Goal: Information Seeking & Learning: Learn about a topic

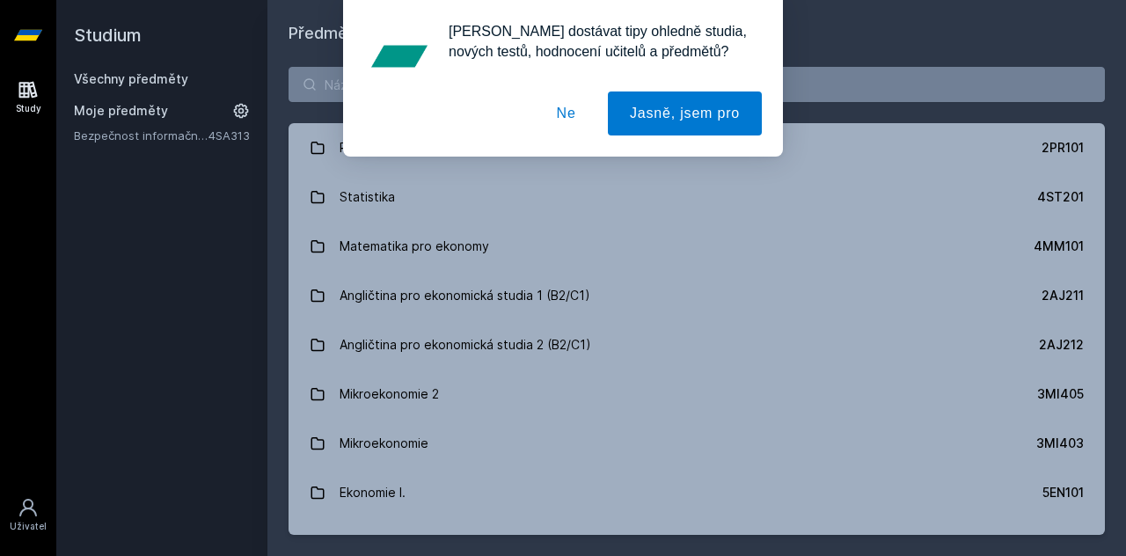
click at [582, 120] on button "Ne" at bounding box center [566, 113] width 63 height 44
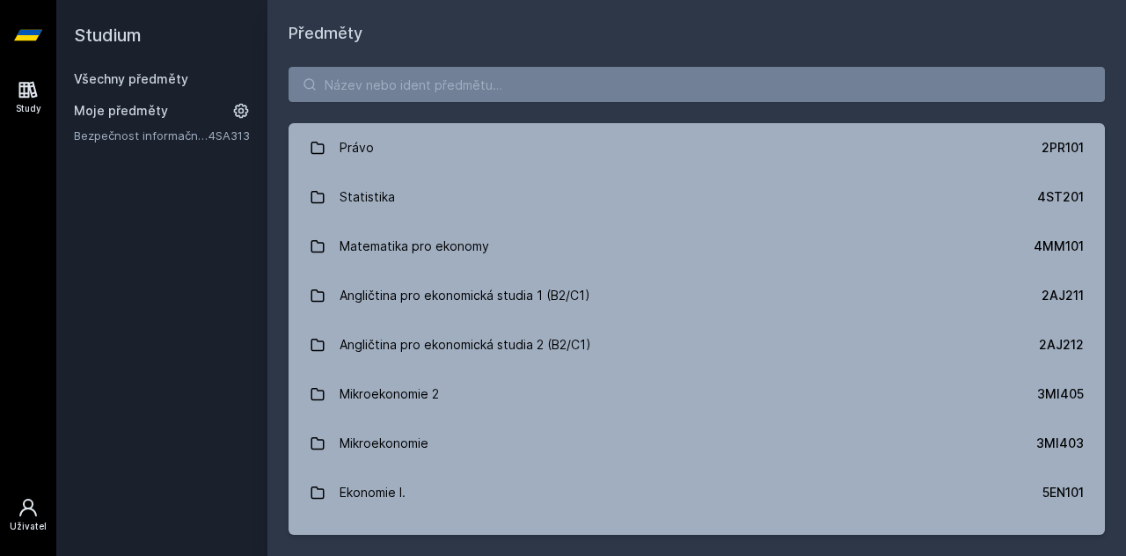
click at [29, 494] on link "Uživatel" at bounding box center [28, 515] width 49 height 54
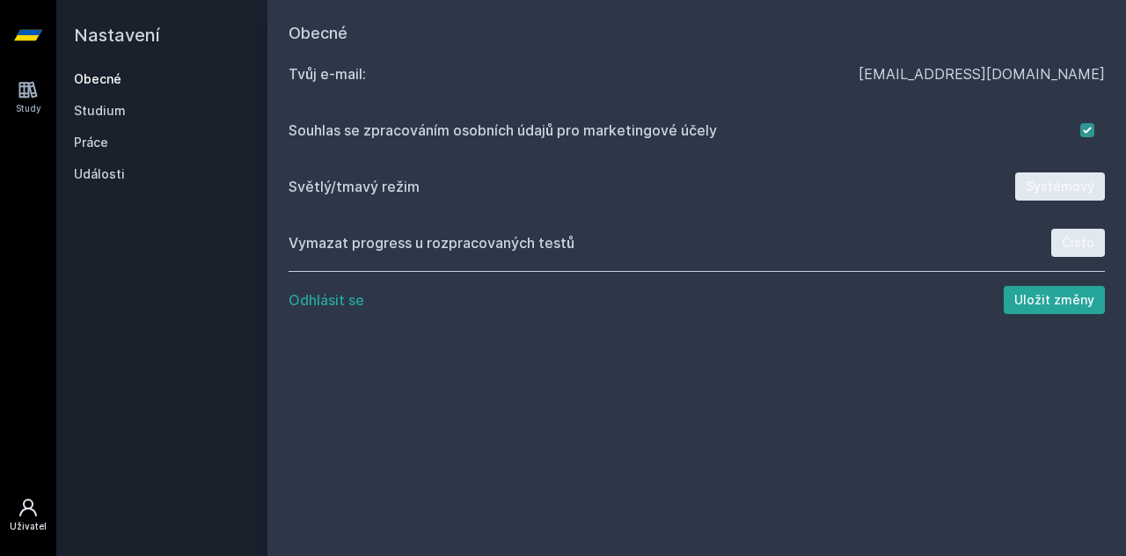
click at [102, 72] on link "Obecné" at bounding box center [162, 79] width 176 height 18
click at [106, 83] on link "Obecné" at bounding box center [162, 79] width 176 height 18
click at [19, 86] on icon at bounding box center [28, 90] width 18 height 17
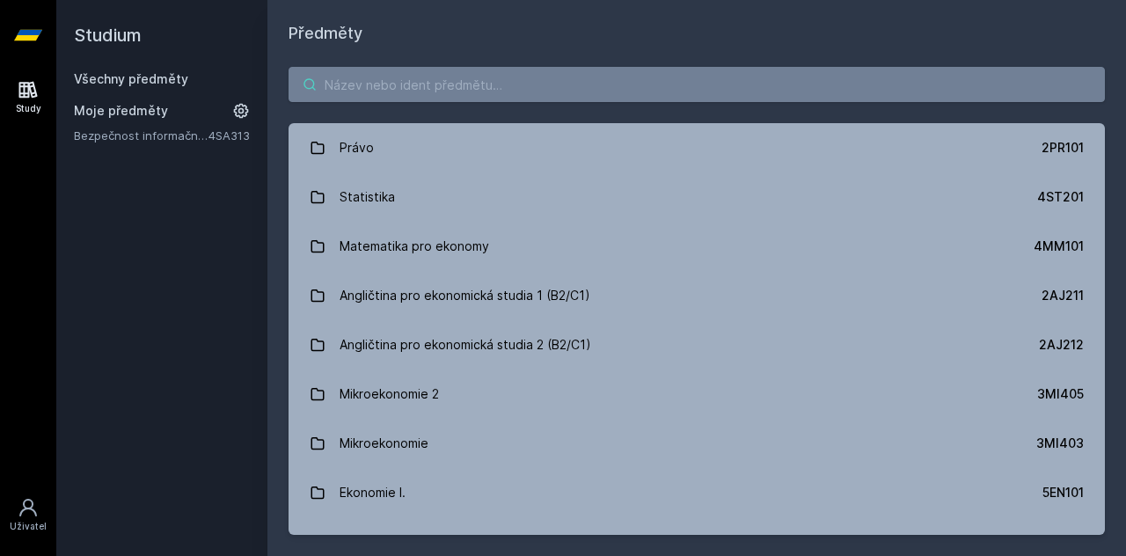
click at [345, 80] on input "search" at bounding box center [696, 84] width 816 height 35
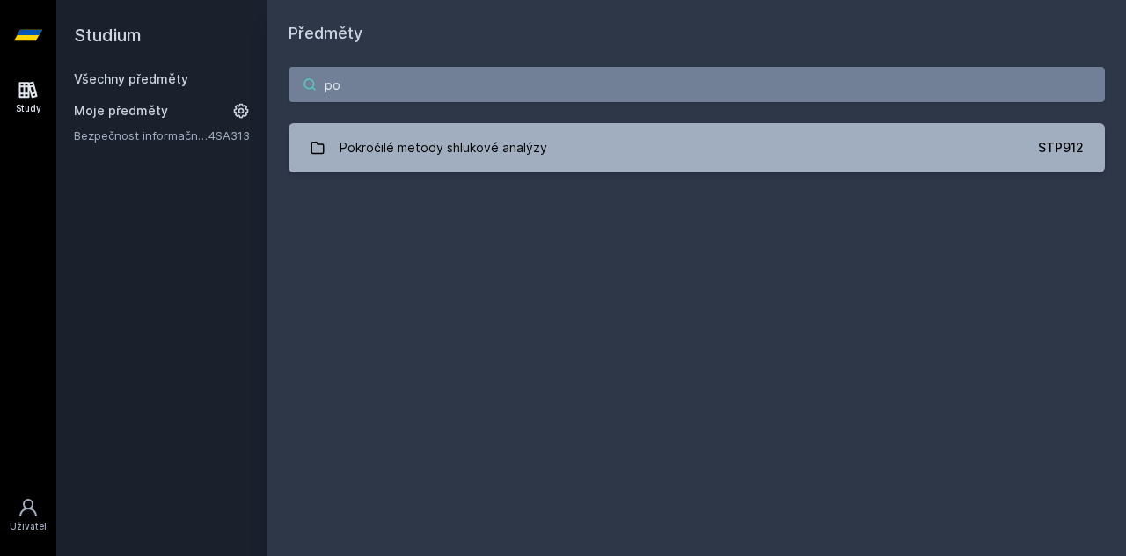
type input "p"
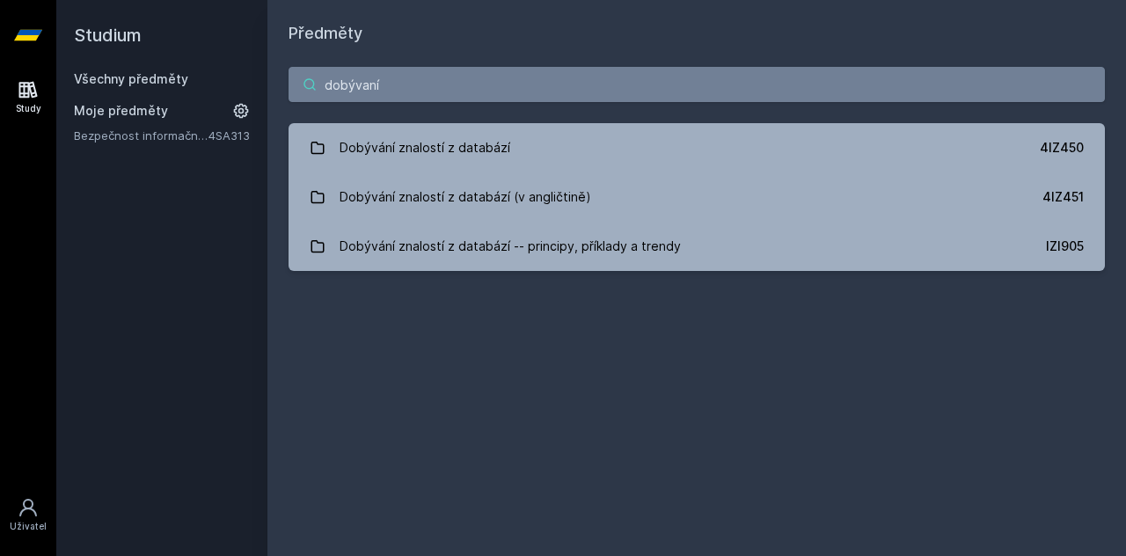
drag, startPoint x: 396, startPoint y: 76, endPoint x: 280, endPoint y: 68, distance: 116.4
click at [280, 68] on div "dobývaní Dobývání znalostí z databází 4IZ450 Dobývání znalostí z databází (v an…" at bounding box center [696, 169] width 858 height 246
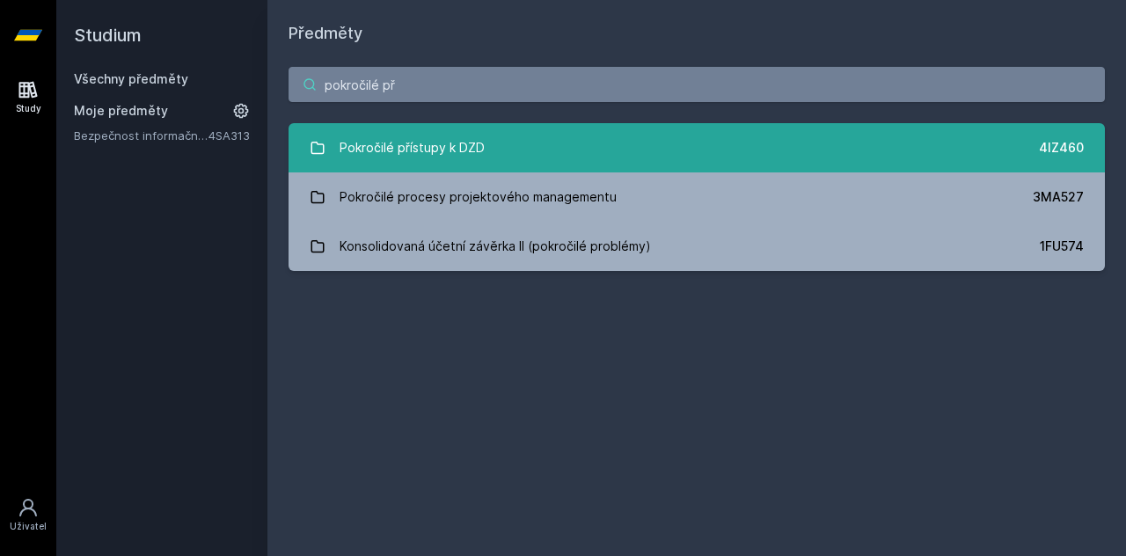
type input "pokročilé př"
click at [526, 150] on link "Pokročilé přístupy k DZD 4IZ460" at bounding box center [696, 147] width 816 height 49
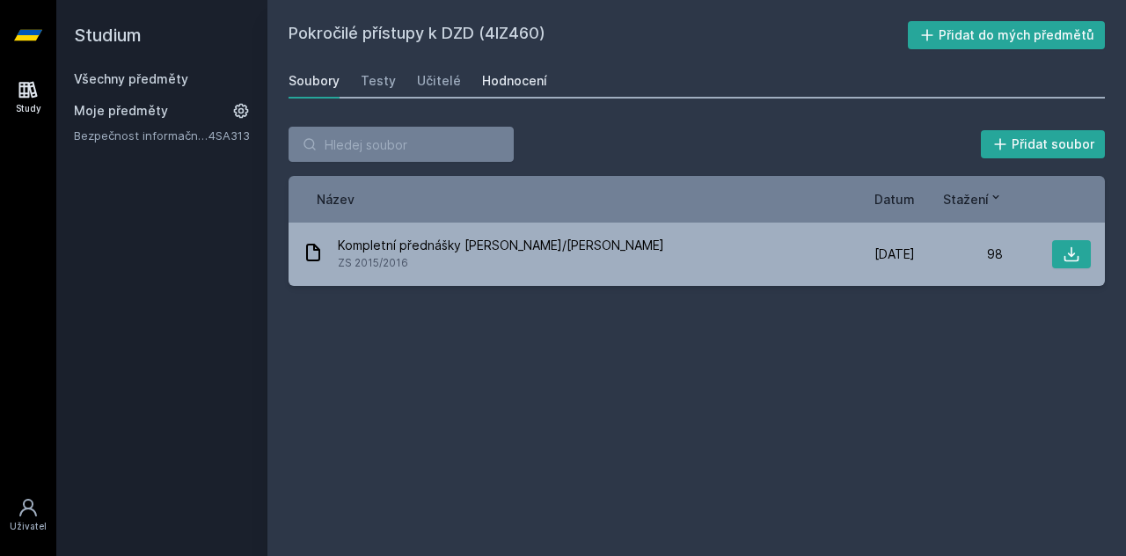
click at [489, 79] on div "Hodnocení" at bounding box center [514, 81] width 65 height 18
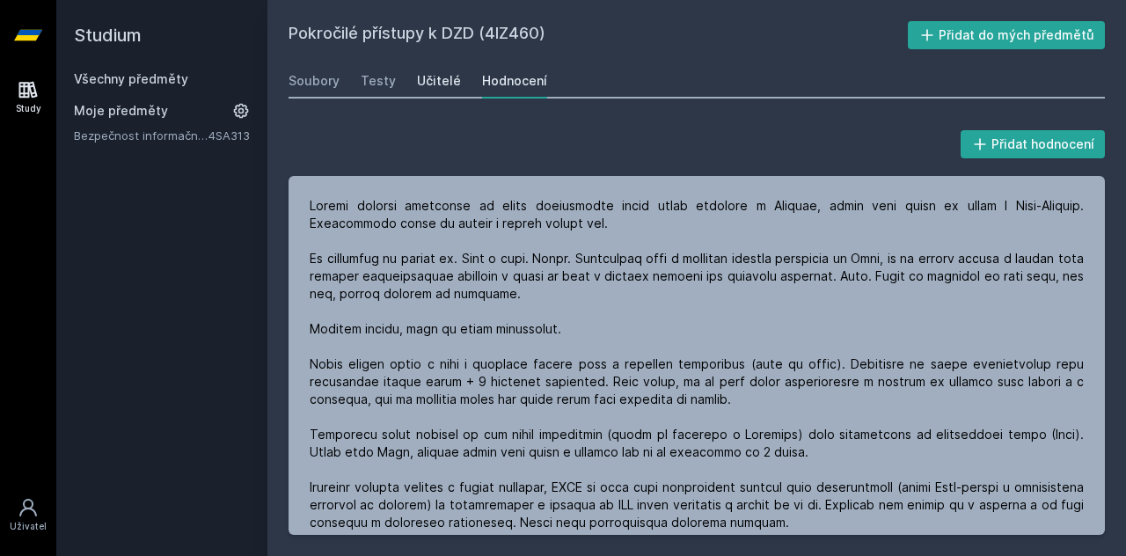
click at [443, 63] on link "Učitelé" at bounding box center [439, 80] width 44 height 35
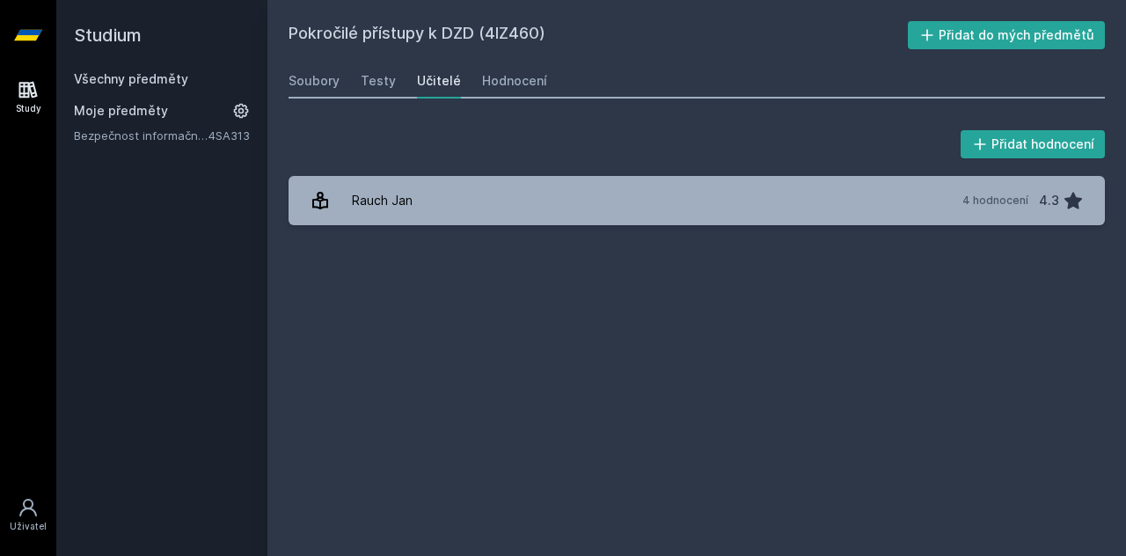
click at [433, 242] on div "Přidat hodnocení [PERSON_NAME][DATE] hodnocení 4.3 [PERSON_NAME], něco se pokaz…" at bounding box center [696, 176] width 858 height 141
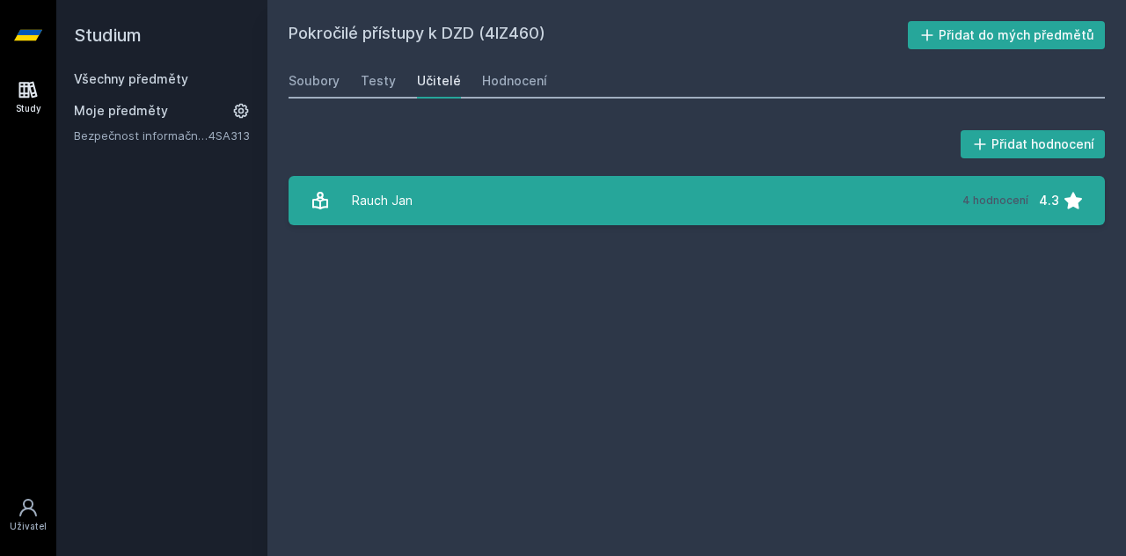
click at [427, 217] on link "[PERSON_NAME][DATE] hodnocení 4.3" at bounding box center [696, 200] width 816 height 49
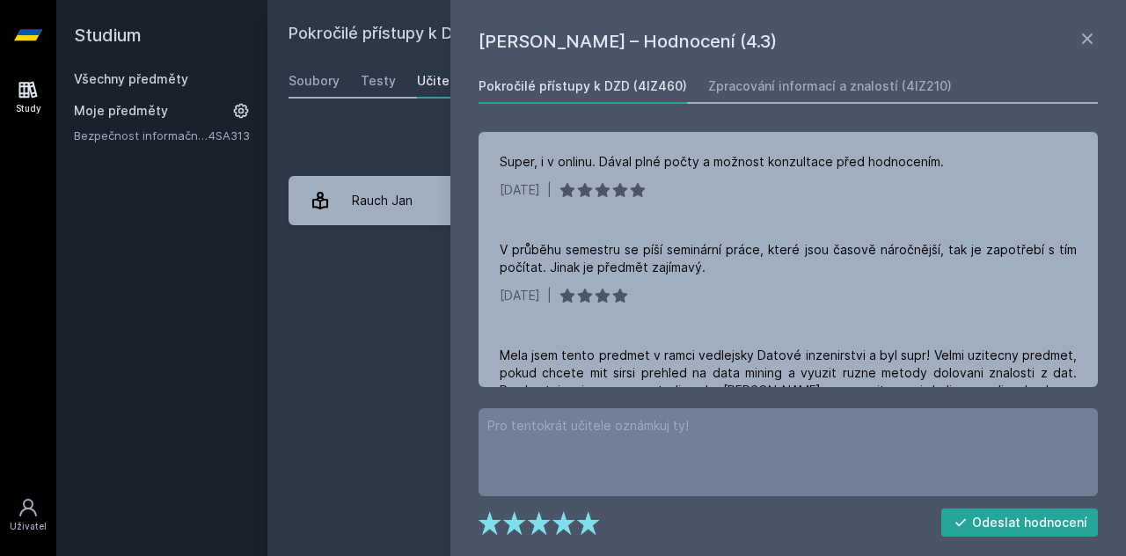
click at [296, 277] on div "Pokročilé přístupy k DZD (4IZ460) Přidat do mých předmětů [GEOGRAPHIC_DATA] Tes…" at bounding box center [696, 278] width 816 height 514
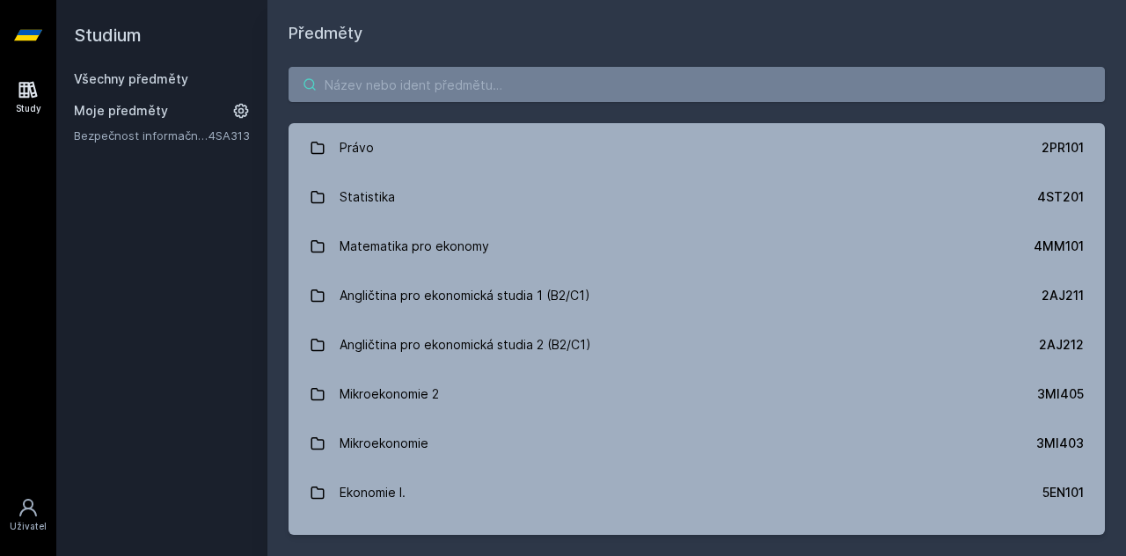
click at [373, 91] on input "search" at bounding box center [696, 84] width 816 height 35
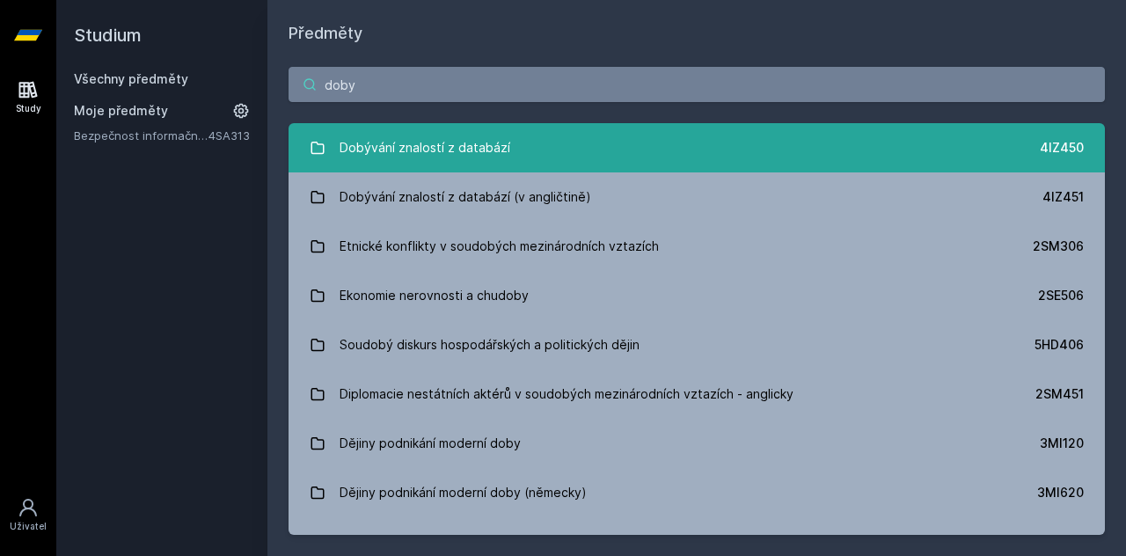
type input "doby"
click at [442, 154] on div "Dobývání znalostí z databází" at bounding box center [424, 147] width 171 height 35
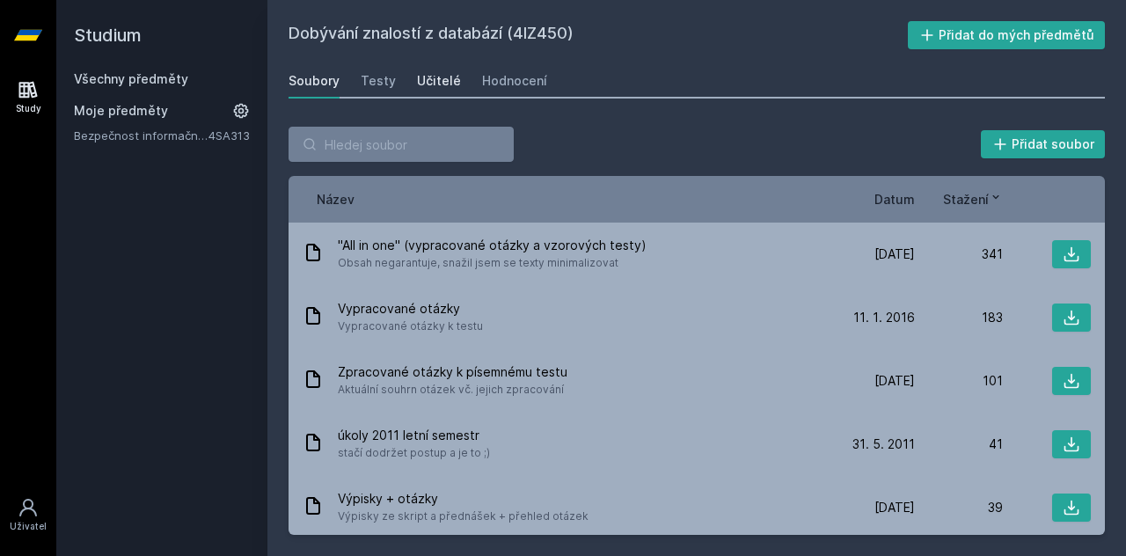
click at [420, 78] on div "Učitelé" at bounding box center [439, 81] width 44 height 18
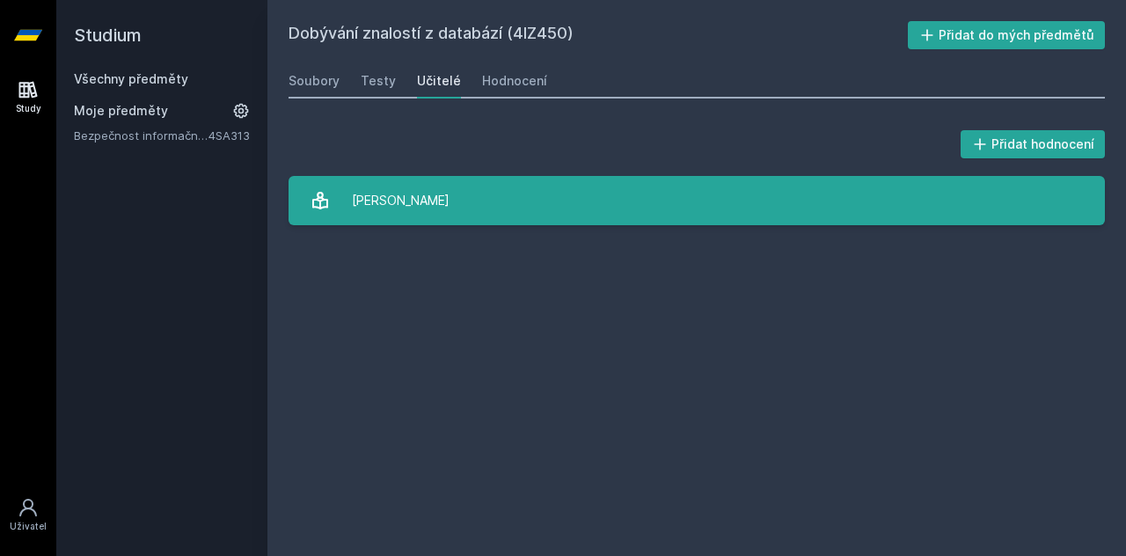
click at [420, 184] on link "Berka Petr" at bounding box center [696, 200] width 816 height 49
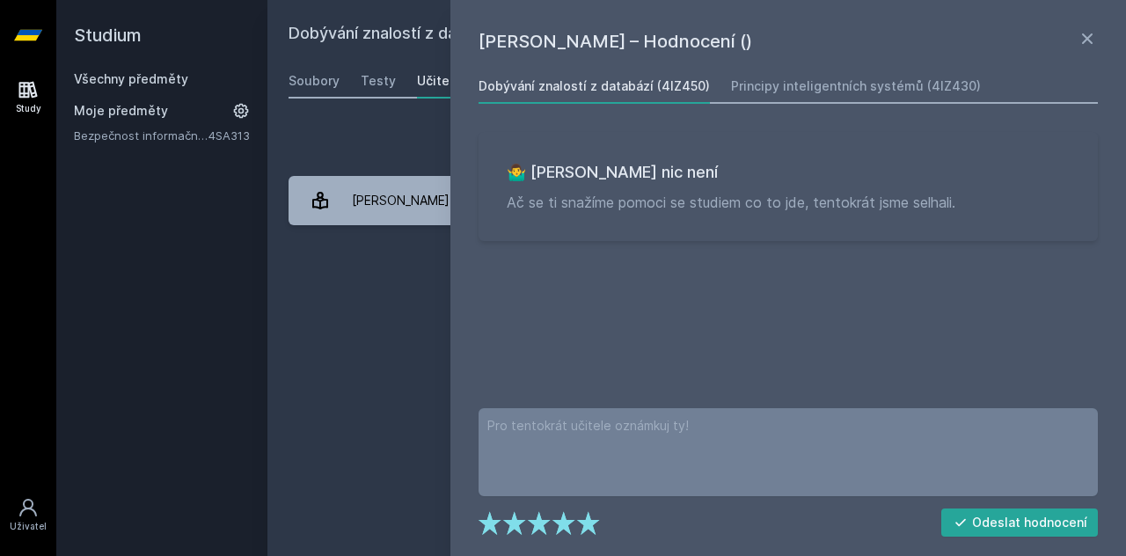
click at [401, 113] on div "Přidat hodnocení Petr Berka – Hodnocení () Dobývání znalostí z databází (4IZ450…" at bounding box center [696, 176] width 858 height 141
click at [312, 99] on div "Dobývání znalostí z databází (4IZ450) Přidat do mých předmětů Soubory Testy Uči…" at bounding box center [696, 278] width 816 height 514
click at [325, 42] on h2 "Dobývání znalostí z databází (4IZ450)" at bounding box center [597, 35] width 619 height 28
click at [1089, 26] on div "Petr Berka – Hodnocení () Dobývání znalostí z databází (4IZ450) Principy inteli…" at bounding box center [787, 278] width 675 height 556
click at [1089, 33] on icon at bounding box center [1087, 38] width 21 height 21
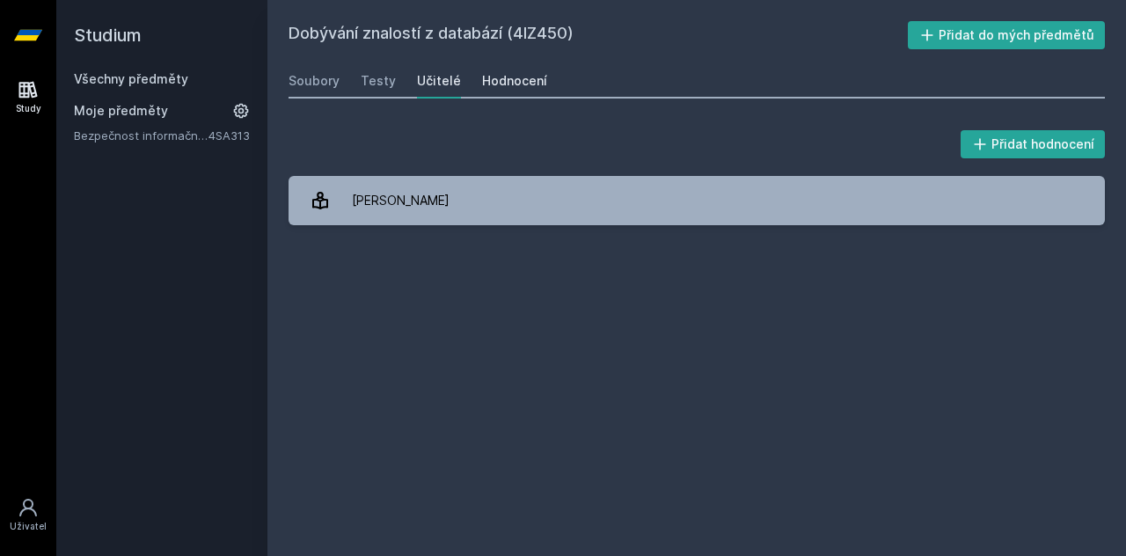
click at [535, 82] on div "Hodnocení" at bounding box center [514, 81] width 65 height 18
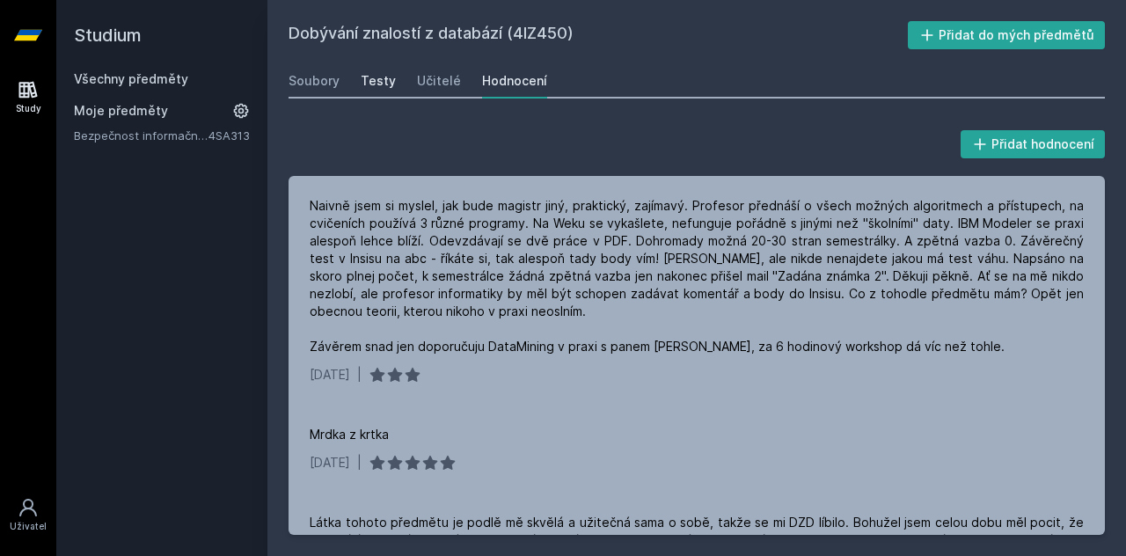
click at [376, 73] on div "Testy" at bounding box center [378, 81] width 35 height 18
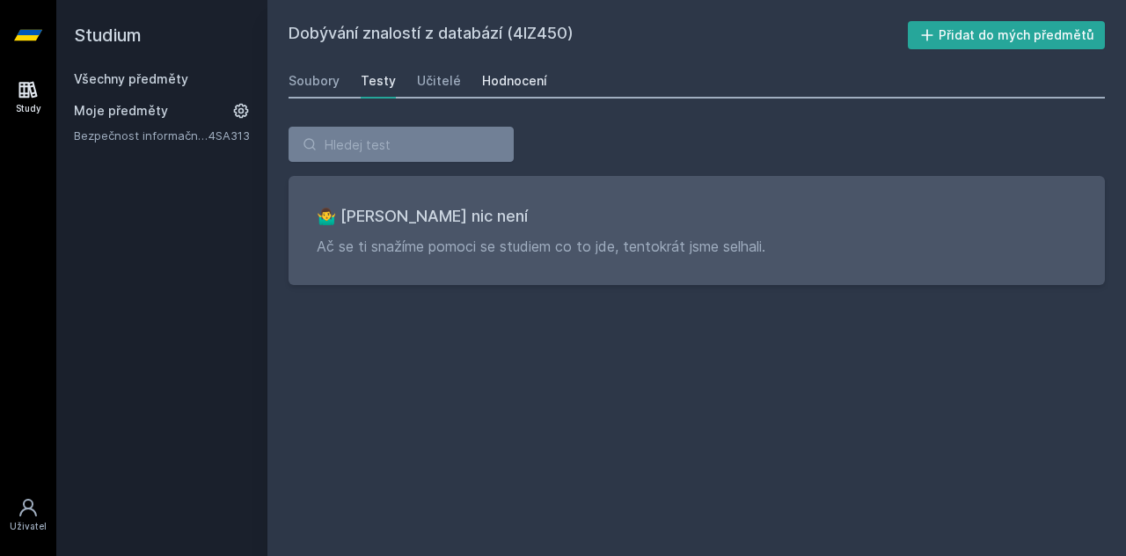
click at [522, 78] on div "Hodnocení" at bounding box center [514, 81] width 65 height 18
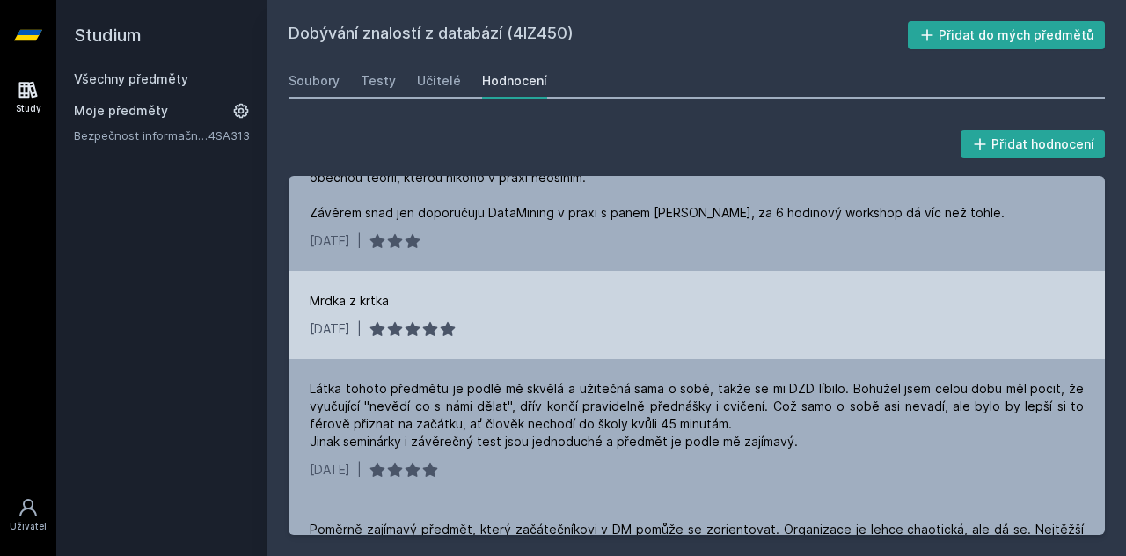
scroll to position [144, 0]
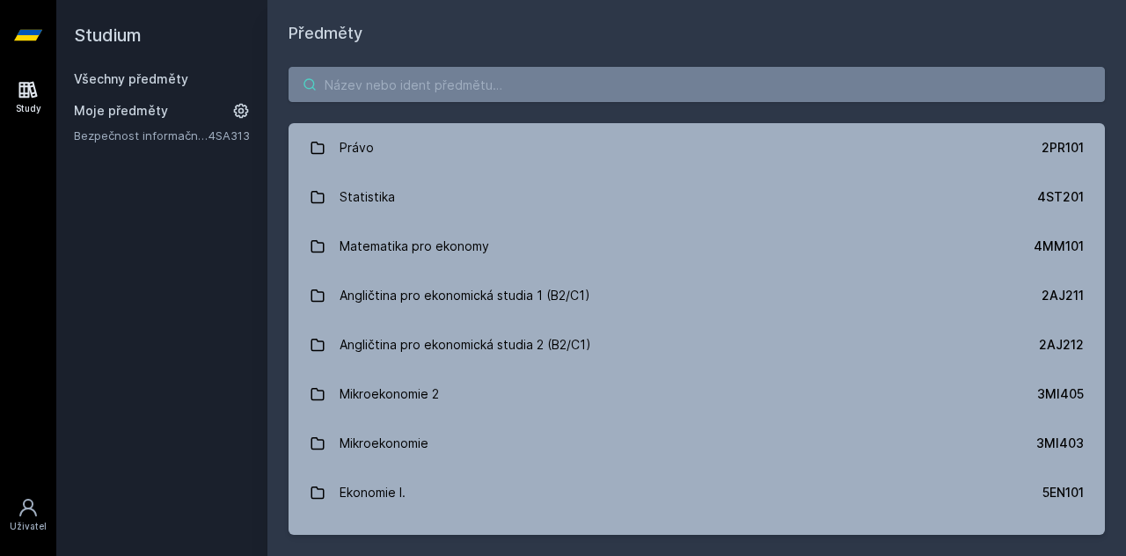
click at [389, 79] on input "search" at bounding box center [696, 84] width 816 height 35
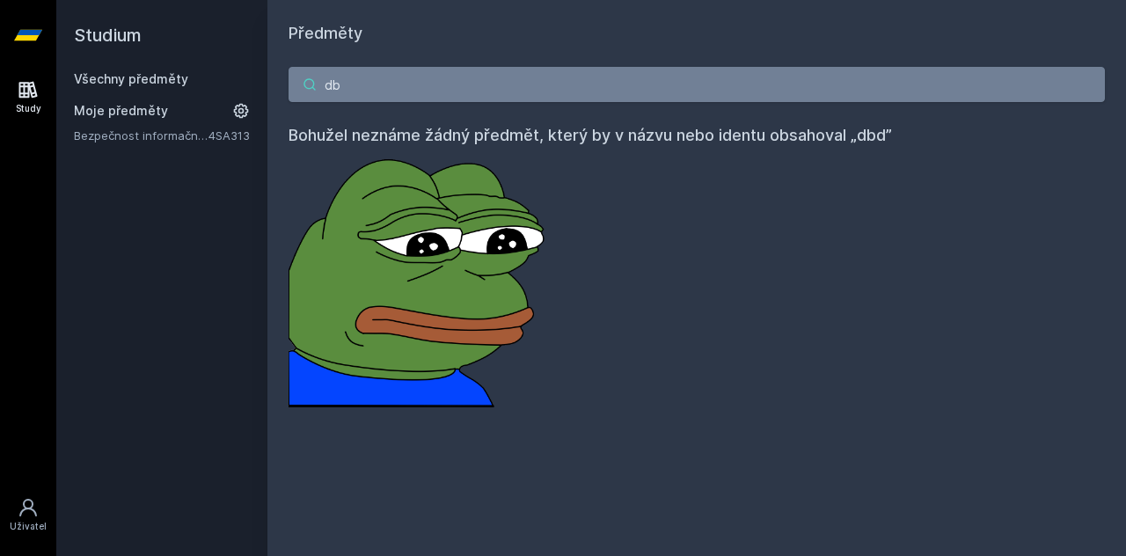
type input "d"
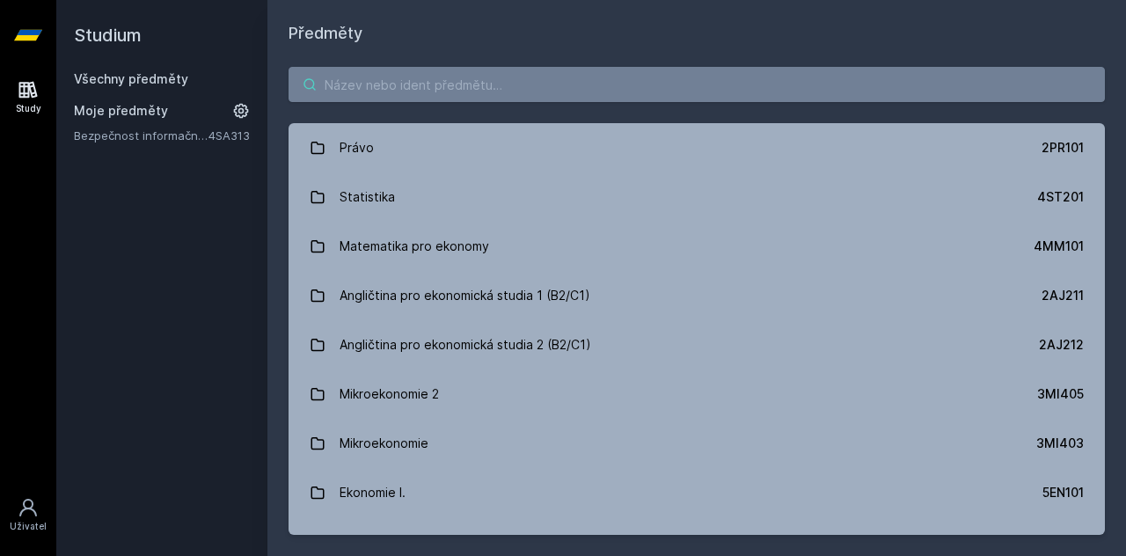
type input "k"
type input "d"
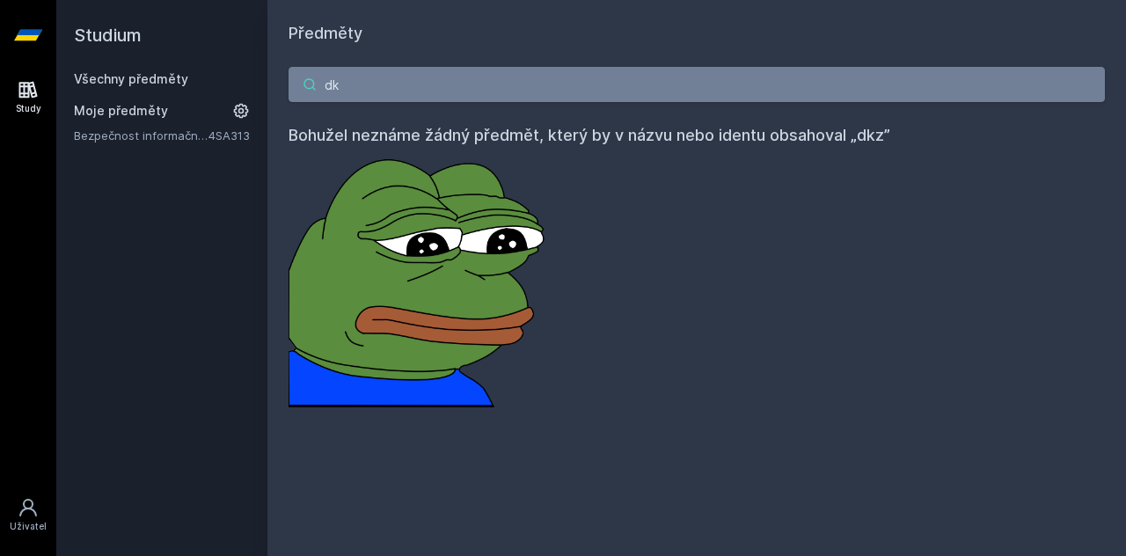
type input "d"
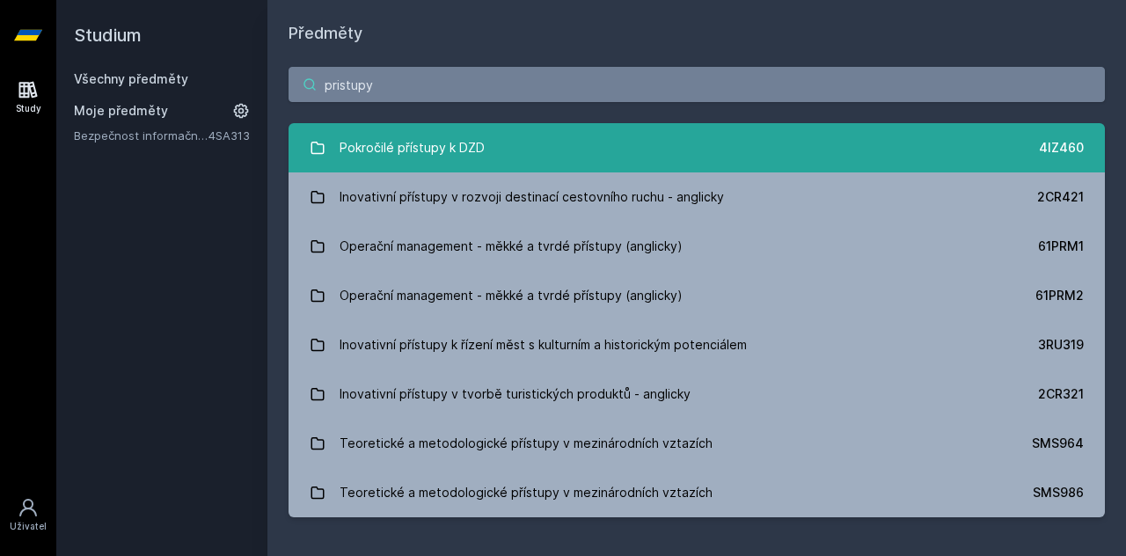
type input "pristupy"
click at [466, 155] on div "Pokročilé přístupy k DZD" at bounding box center [411, 147] width 145 height 35
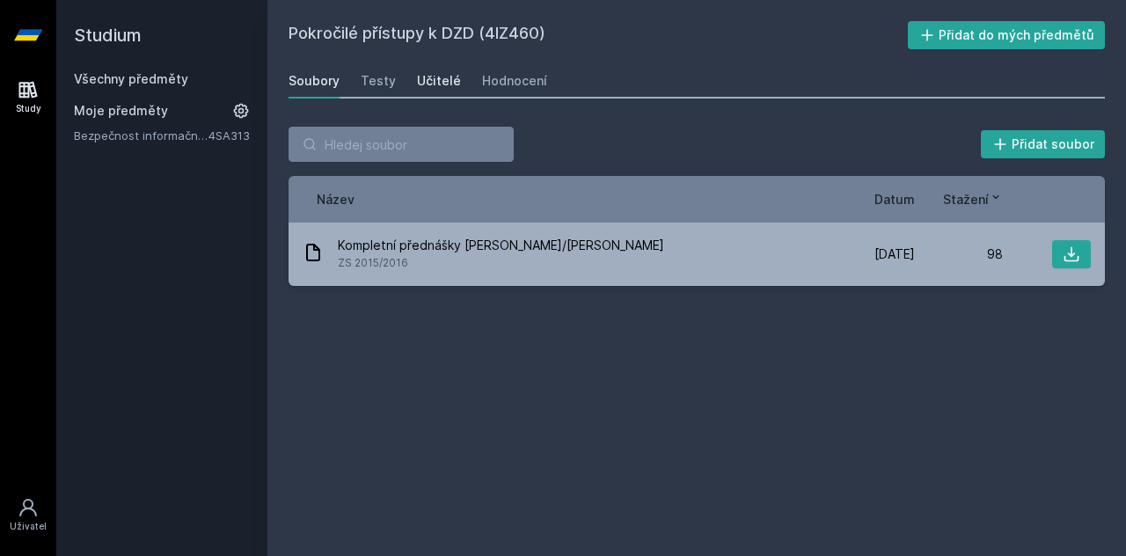
click at [452, 85] on div "Učitelé" at bounding box center [439, 81] width 44 height 18
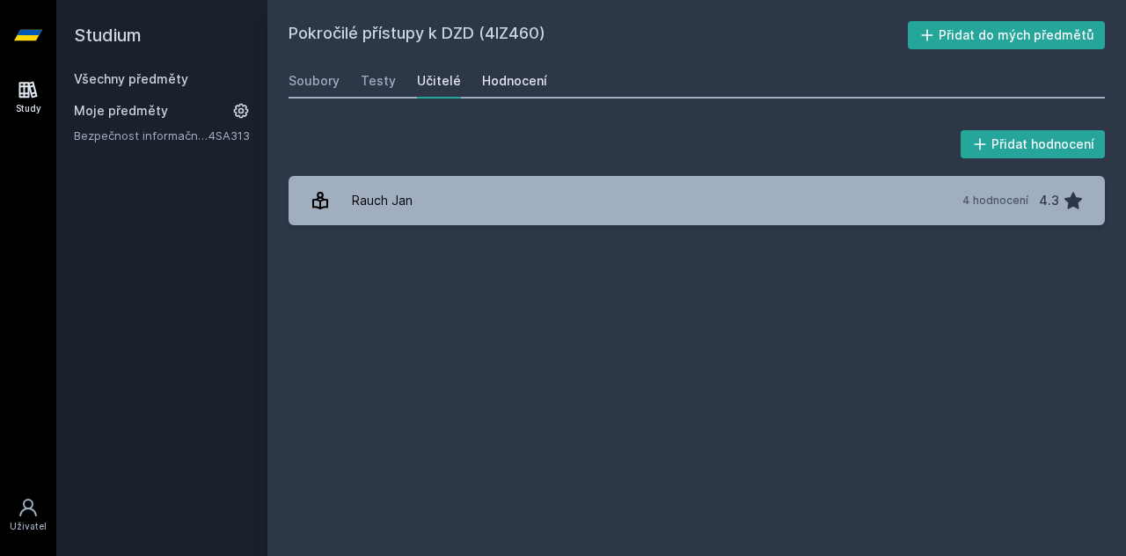
click at [510, 64] on link "Hodnocení" at bounding box center [514, 80] width 65 height 35
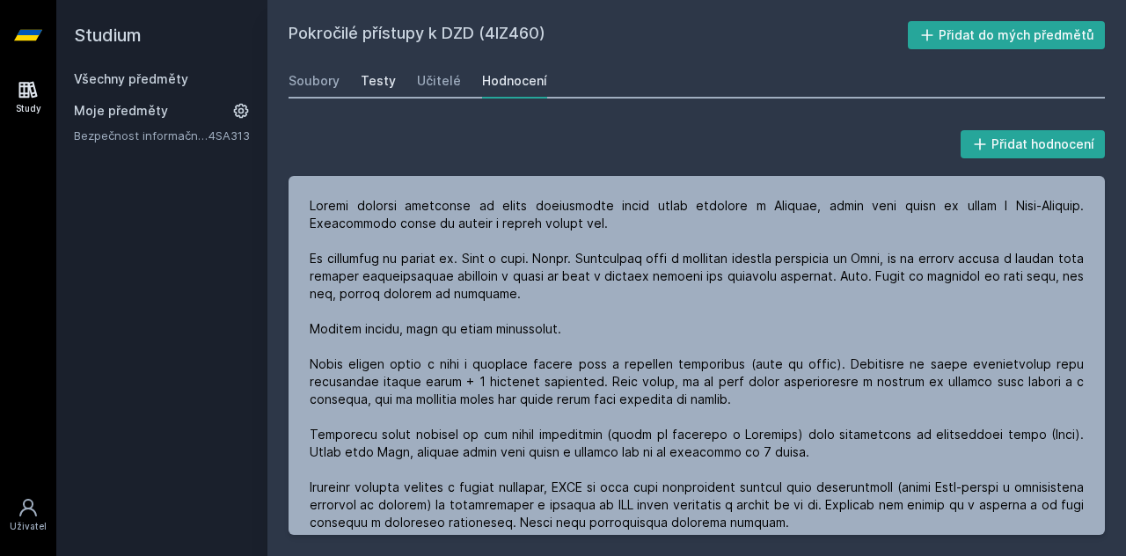
drag, startPoint x: 357, startPoint y: 85, endPoint x: 375, endPoint y: 84, distance: 17.7
click at [375, 84] on div "Soubory Testy Učitelé Hodnocení" at bounding box center [696, 80] width 816 height 35
click at [375, 84] on div "Testy" at bounding box center [378, 81] width 35 height 18
